Goal: Find specific page/section: Find specific page/section

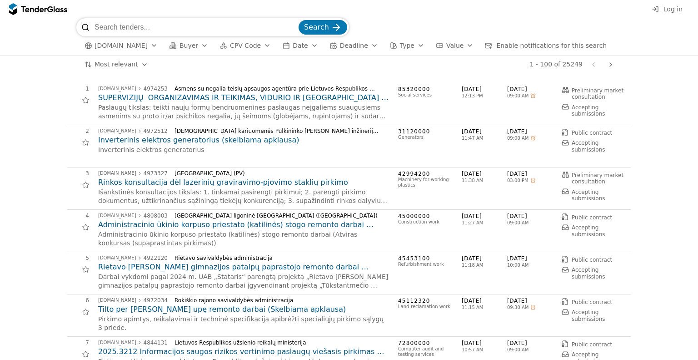
click at [169, 29] on input "search" at bounding box center [196, 27] width 202 height 18
type input "lovyt"
click at [327, 26] on span "Search" at bounding box center [316, 27] width 25 height 9
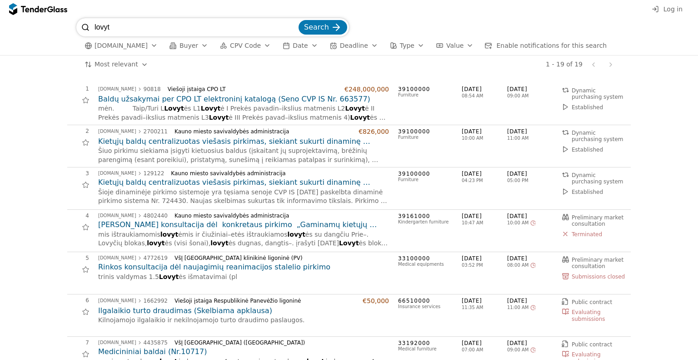
click at [215, 97] on h2 "Baldų užsakymai per CPO LT elektroninį katalogą (Seno CVP IS Nr. 663577)" at bounding box center [243, 99] width 291 height 10
drag, startPoint x: 123, startPoint y: 29, endPoint x: 90, endPoint y: 28, distance: 32.3
click at [90, 28] on div "lovyt Search" at bounding box center [212, 27] width 273 height 18
click at [105, 24] on input "lovyt" at bounding box center [196, 27] width 202 height 18
drag, startPoint x: 110, startPoint y: 24, endPoint x: 86, endPoint y: 23, distance: 24.1
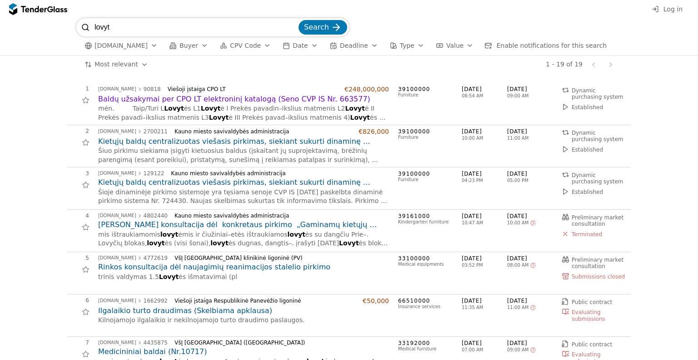
click at [86, 24] on div "lovyt Search" at bounding box center [212, 27] width 273 height 18
type input "pasva"
click at [299, 20] on button "Search" at bounding box center [323, 27] width 49 height 15
